Goal: Task Accomplishment & Management: Use online tool/utility

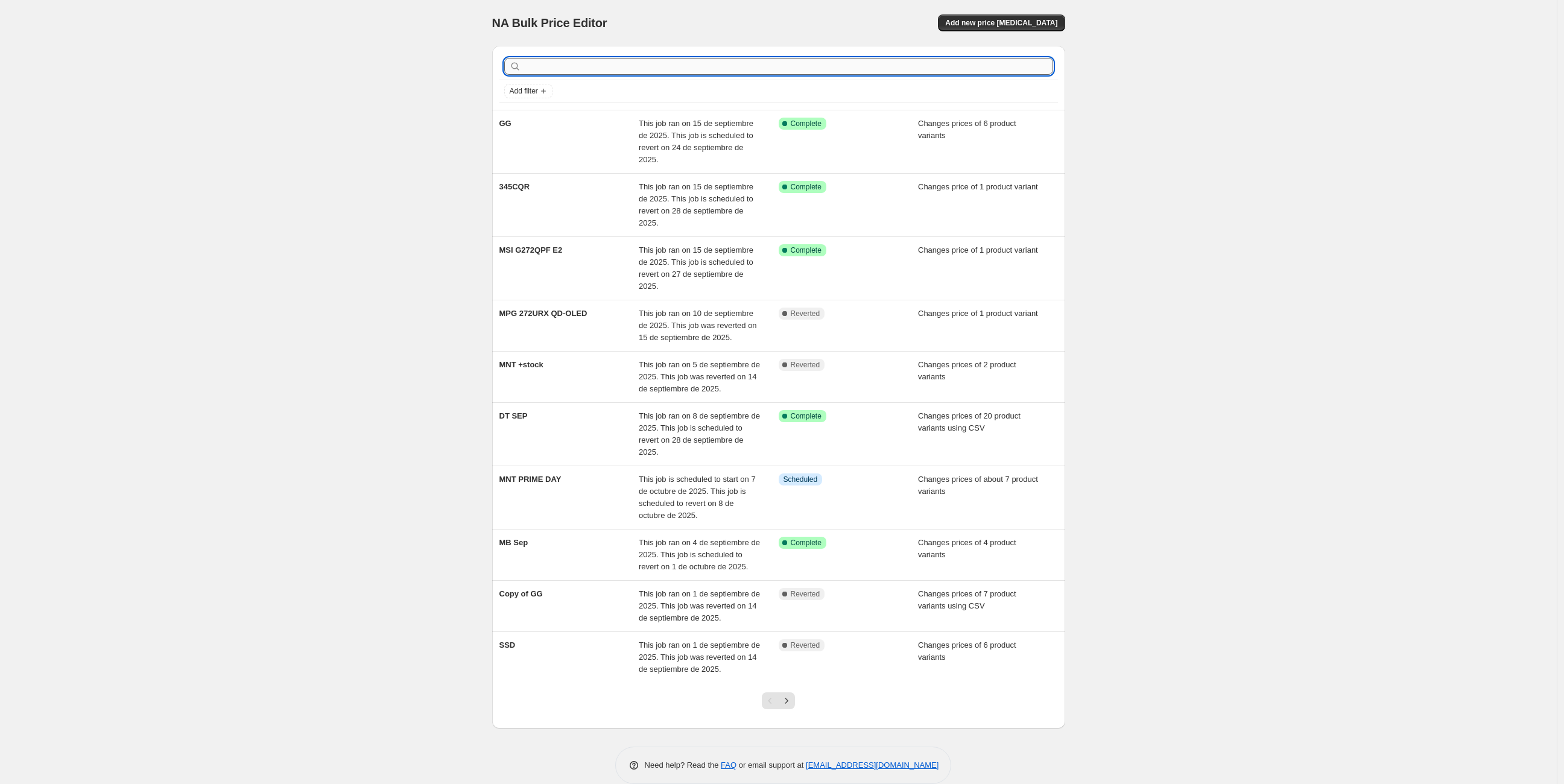
click at [580, 66] on input "text" at bounding box center [788, 67] width 529 height 17
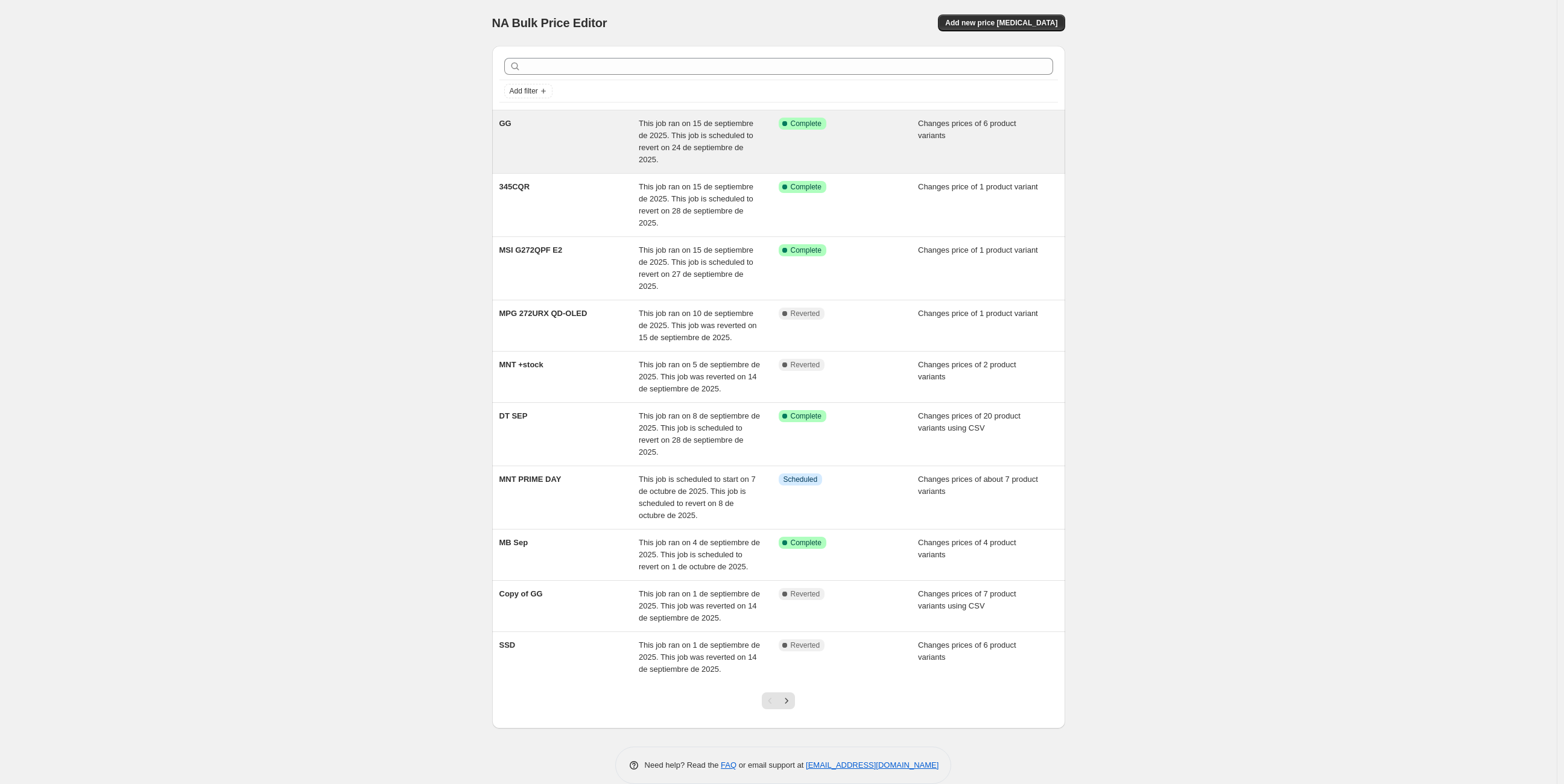
click at [557, 138] on div "GG" at bounding box center [569, 142] width 140 height 49
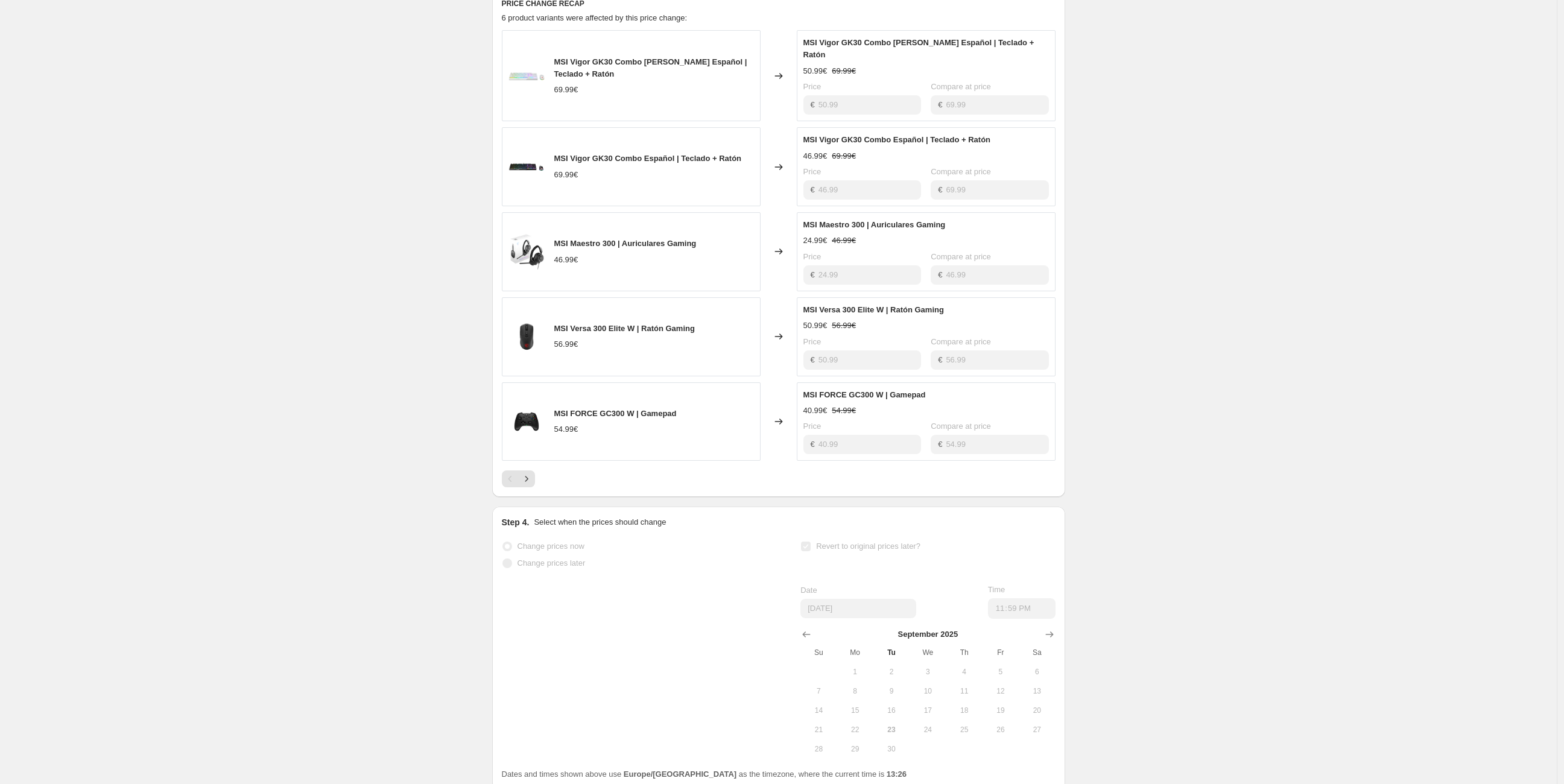
scroll to position [672, 0]
